Goal: Navigation & Orientation: Go to known website

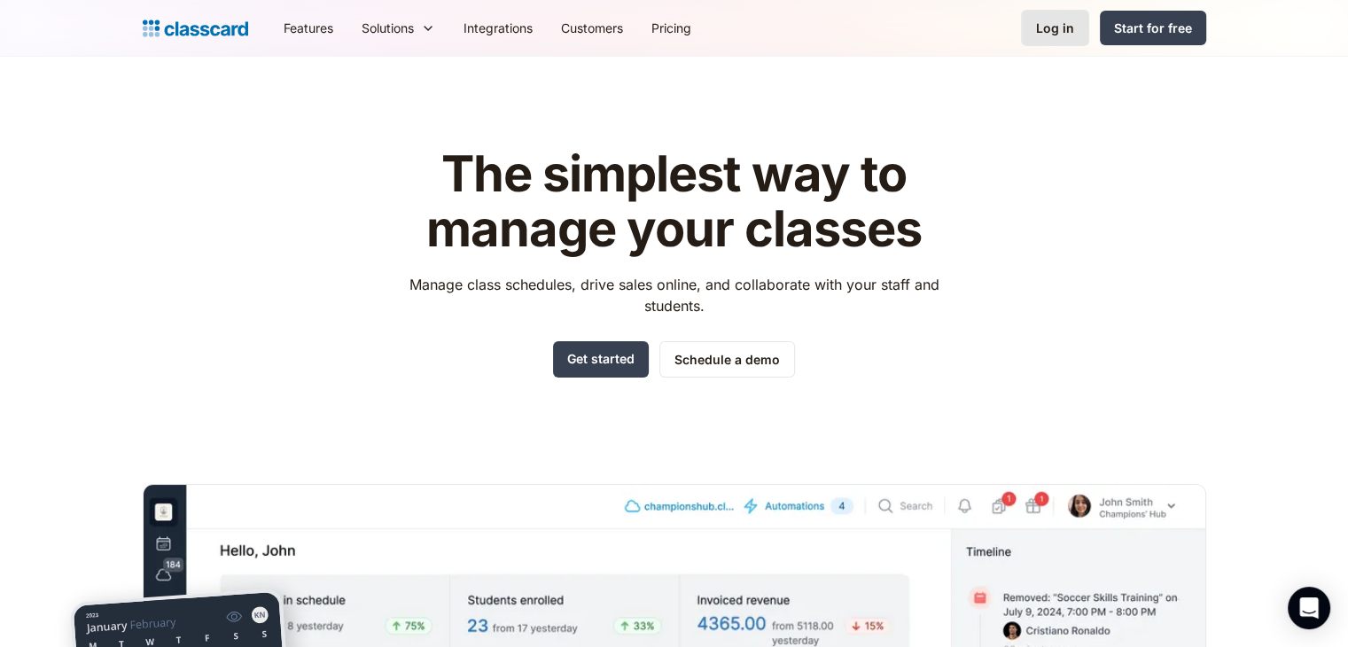
click at [1050, 30] on div "Log in" at bounding box center [1055, 28] width 38 height 19
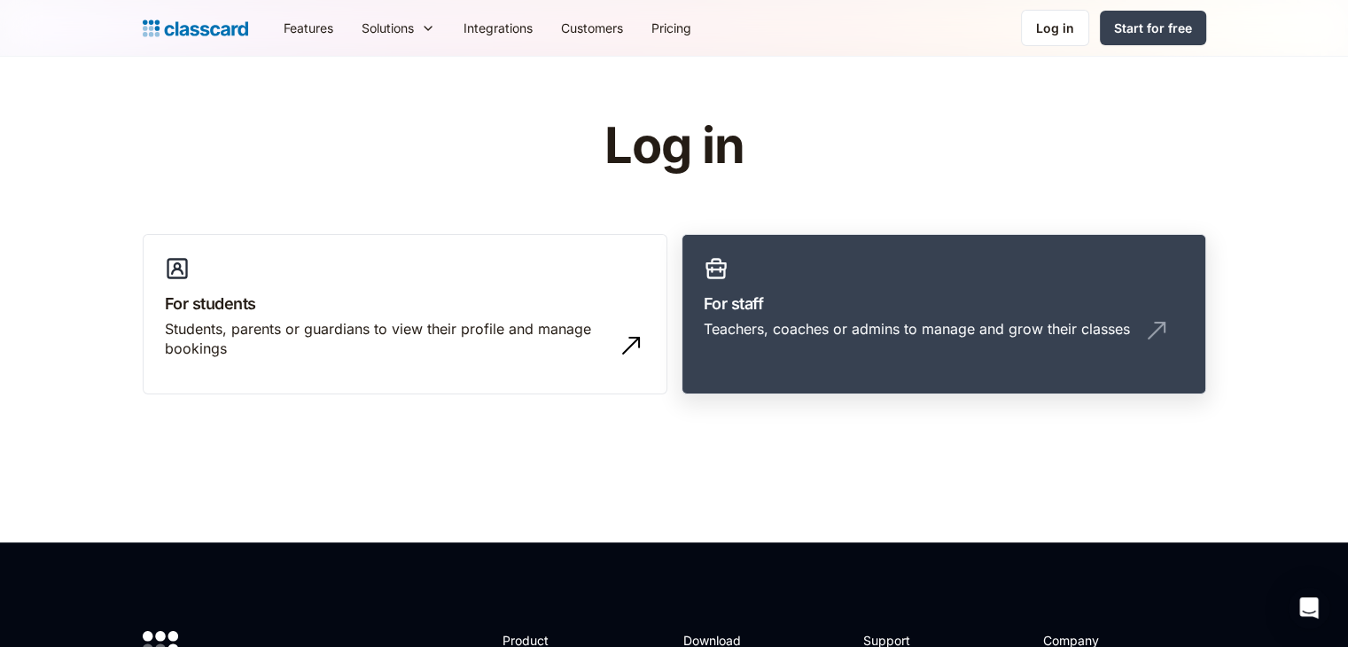
click at [864, 324] on div "Teachers, coaches or admins to manage and grow their classes" at bounding box center [917, 329] width 426 height 20
